Goal: Transaction & Acquisition: Book appointment/travel/reservation

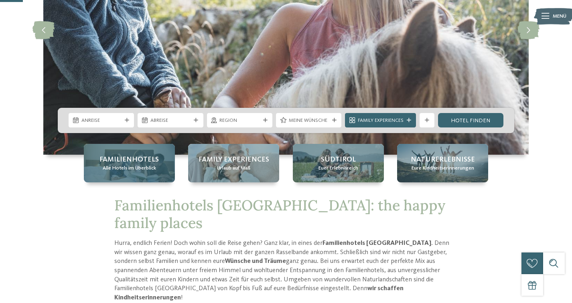
scroll to position [130, 0]
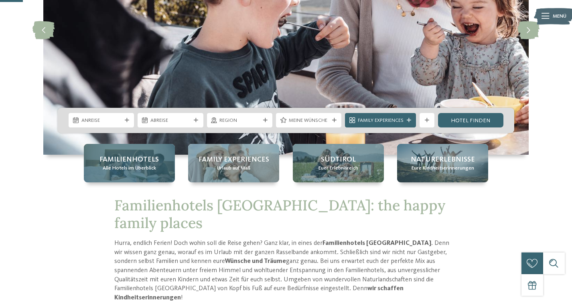
click at [145, 160] on span "Familienhotels" at bounding box center [129, 160] width 59 height 10
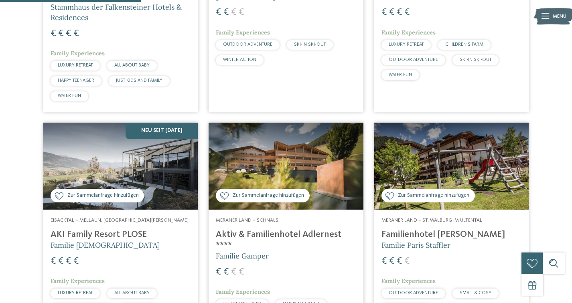
scroll to position [593, 0]
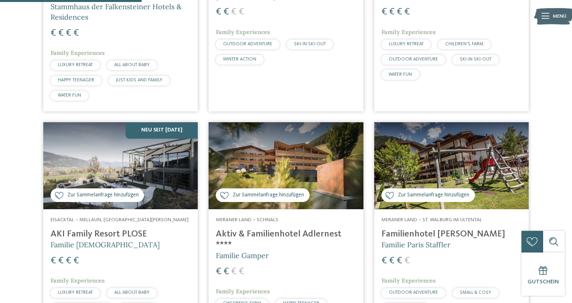
click at [446, 163] on img at bounding box center [452, 165] width 155 height 87
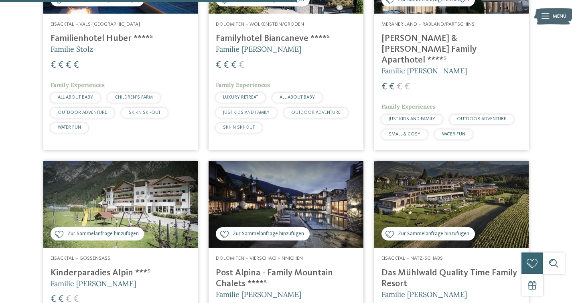
scroll to position [1242, 0]
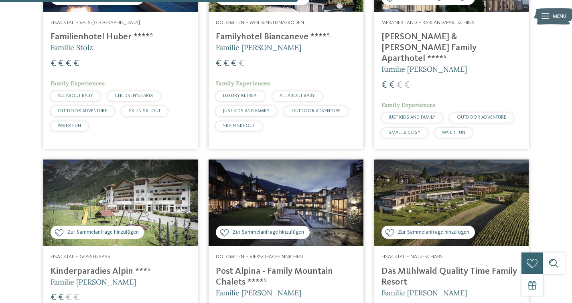
click at [130, 184] on img at bounding box center [120, 203] width 155 height 87
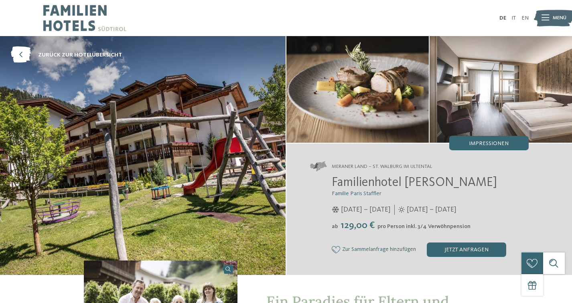
click at [493, 106] on img at bounding box center [501, 89] width 143 height 107
click at [508, 90] on img at bounding box center [501, 89] width 143 height 107
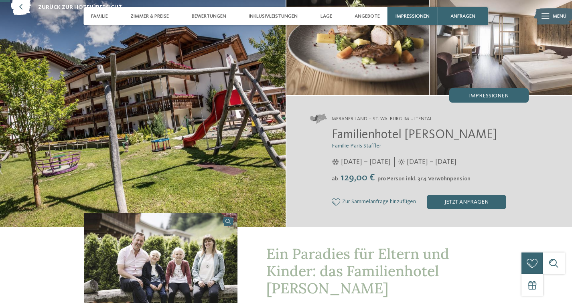
scroll to position [43, 0]
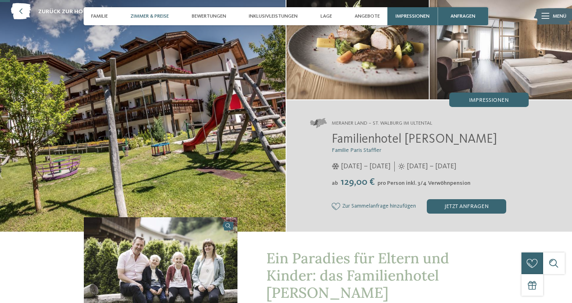
click at [151, 16] on span "Zimmer & Preise" at bounding box center [149, 16] width 39 height 6
click at [143, 14] on span "Zimmer & Preise" at bounding box center [149, 16] width 39 height 6
click at [142, 16] on span "Zimmer & Preise" at bounding box center [149, 16] width 39 height 6
click at [157, 17] on span "Zimmer & Preise" at bounding box center [149, 16] width 39 height 6
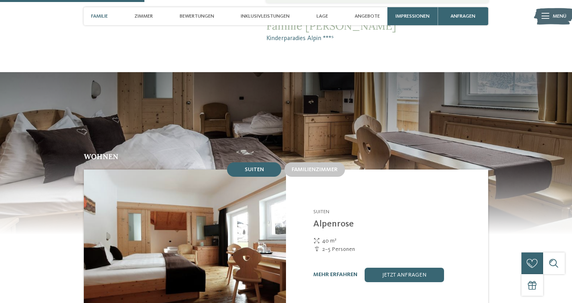
scroll to position [605, 0]
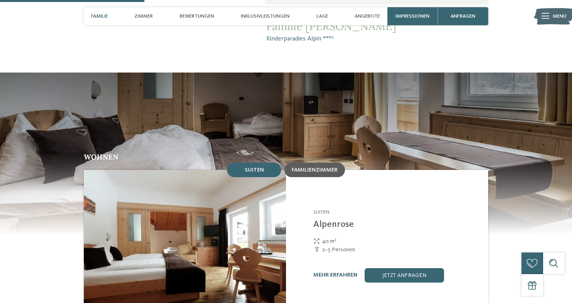
click at [311, 167] on span "Familienzimmer" at bounding box center [315, 170] width 46 height 6
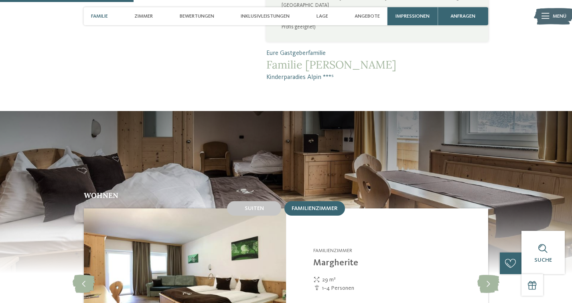
scroll to position [562, 0]
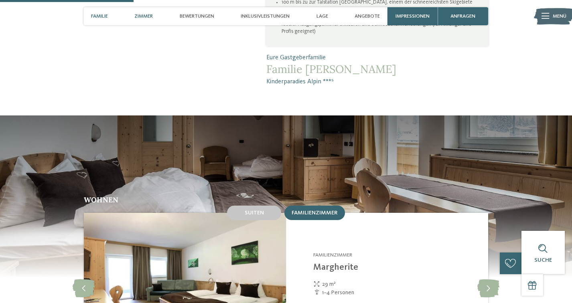
click at [145, 16] on span "Zimmer" at bounding box center [143, 16] width 18 height 6
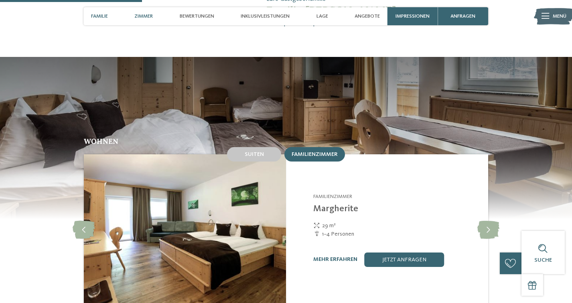
scroll to position [622, 0]
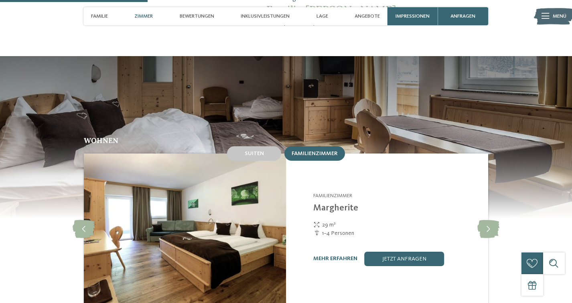
click at [145, 16] on span "Zimmer" at bounding box center [143, 16] width 18 height 6
click at [101, 15] on span "Familie" at bounding box center [99, 16] width 17 height 6
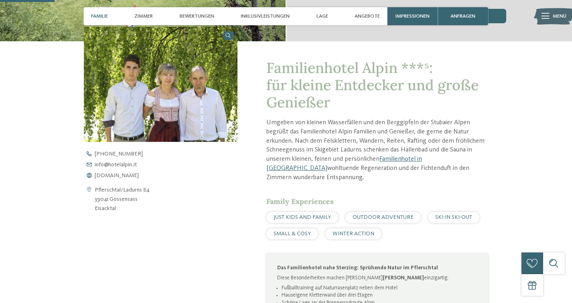
scroll to position [230, 0]
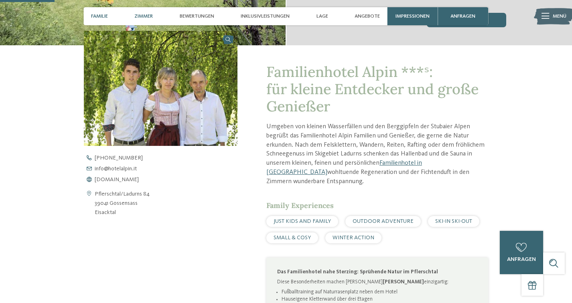
click at [145, 16] on span "Zimmer" at bounding box center [143, 16] width 18 height 6
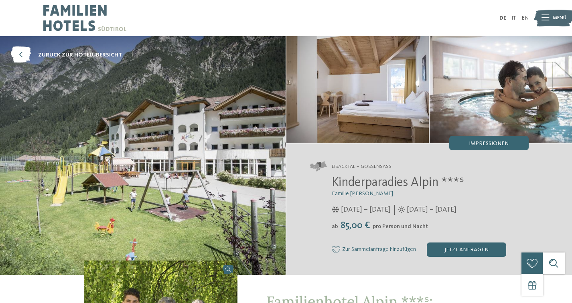
scroll to position [0, 0]
